Goal: Find specific page/section: Find specific page/section

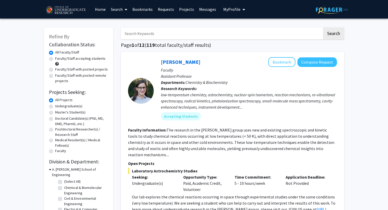
click at [75, 107] on label "Undergraduate(s)" at bounding box center [68, 105] width 27 height 5
click at [59, 107] on input "Undergraduate(s)" at bounding box center [56, 104] width 3 height 3
radio input "true"
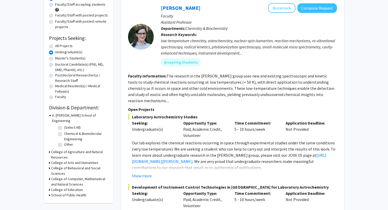
scroll to position [64, 0]
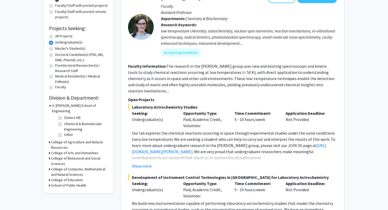
click at [77, 167] on h3 "College of Computer, Mathematical and Natural Sciences" at bounding box center [79, 171] width 57 height 11
click at [64, 178] on label "(Select All)" at bounding box center [72, 180] width 16 height 5
click at [64, 178] on input "(Select All)" at bounding box center [65, 179] width 3 height 3
checkbox input "true"
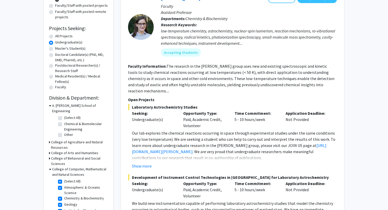
checkbox input "true"
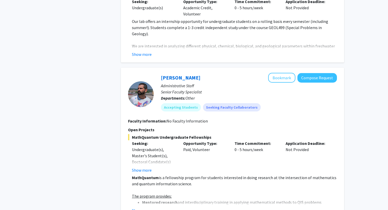
scroll to position [438, 0]
